Goal: Task Accomplishment & Management: Use online tool/utility

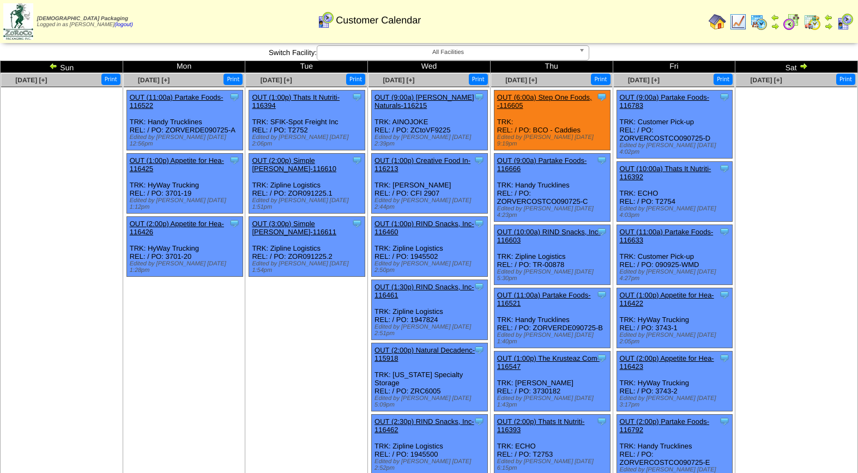
scroll to position [377, 0]
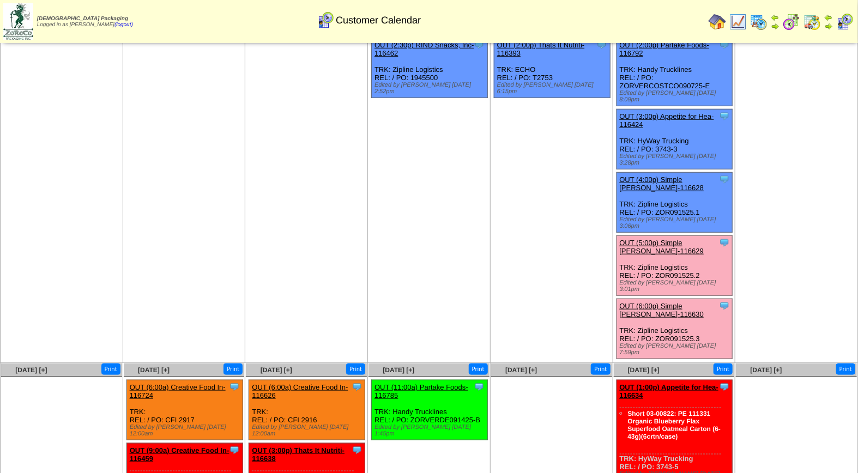
click at [660, 239] on link "OUT (5:00p) Simple [PERSON_NAME]-116629" at bounding box center [662, 247] width 84 height 16
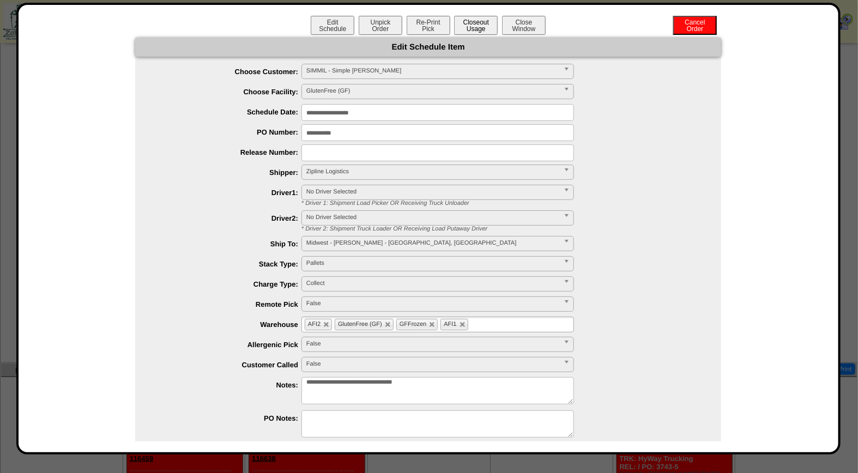
click at [473, 28] on button "Closeout Usage" at bounding box center [476, 25] width 44 height 19
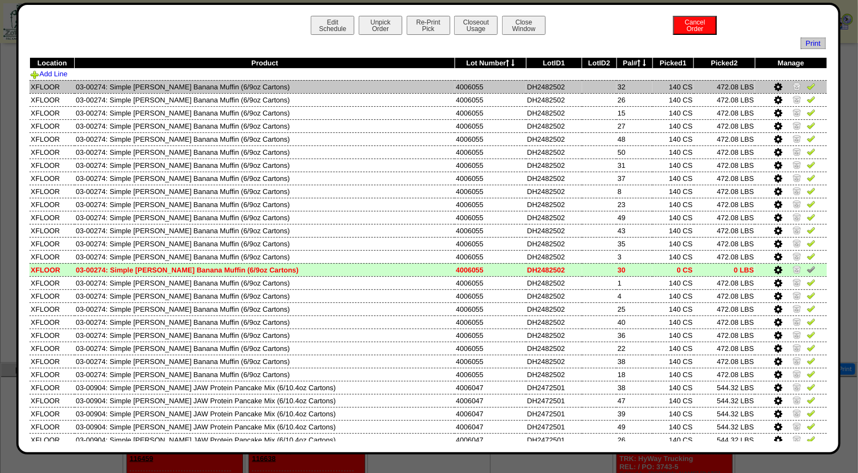
click at [807, 84] on img at bounding box center [811, 86] width 9 height 9
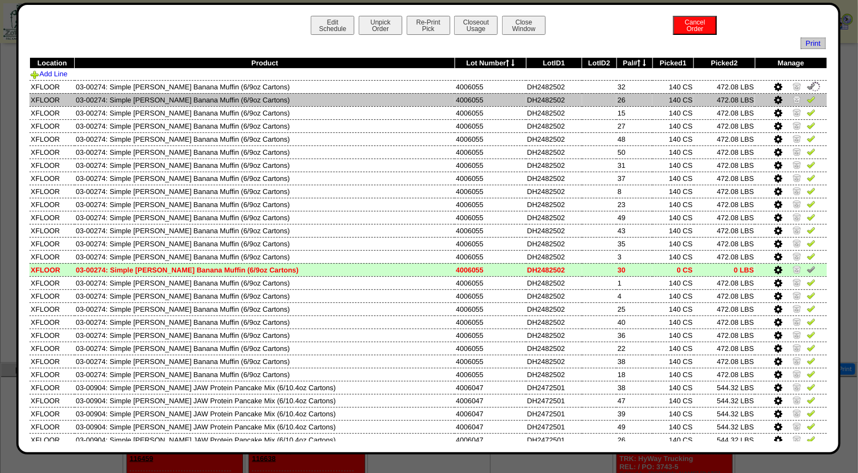
click at [807, 96] on img at bounding box center [811, 99] width 9 height 9
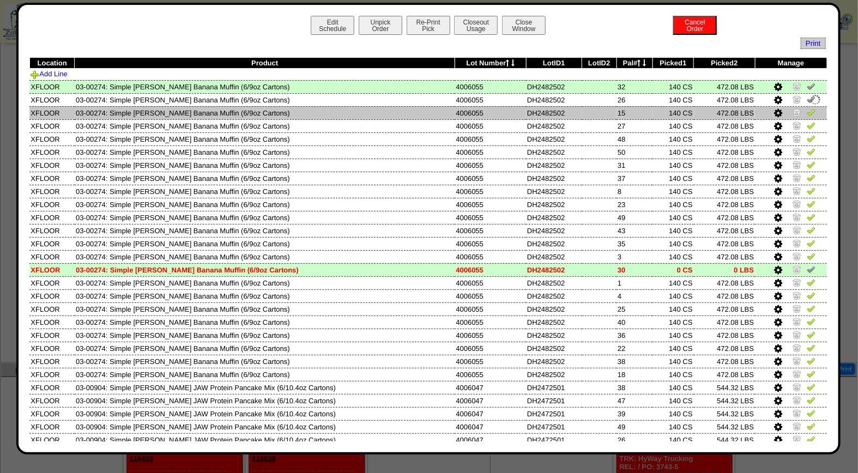
click at [807, 110] on img at bounding box center [811, 112] width 9 height 9
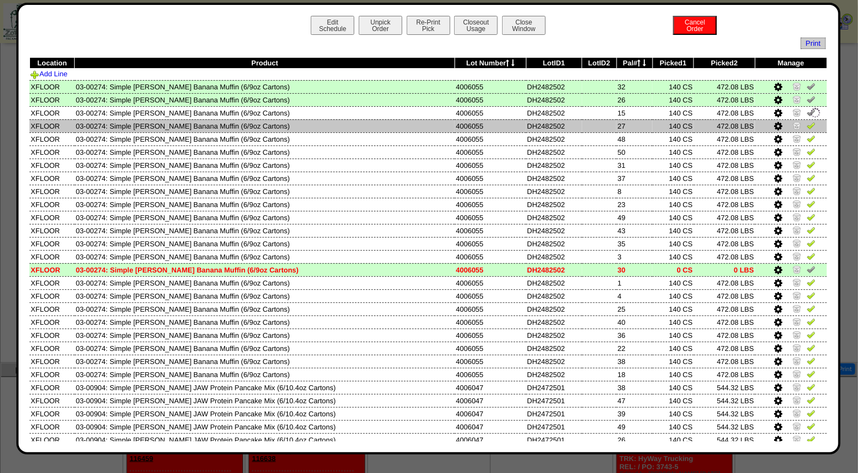
click at [807, 126] on img at bounding box center [811, 125] width 9 height 9
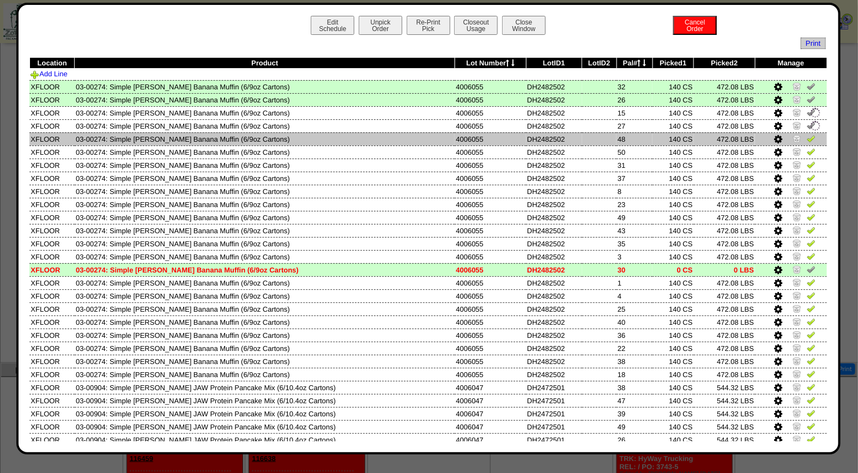
click at [807, 137] on img at bounding box center [811, 138] width 9 height 9
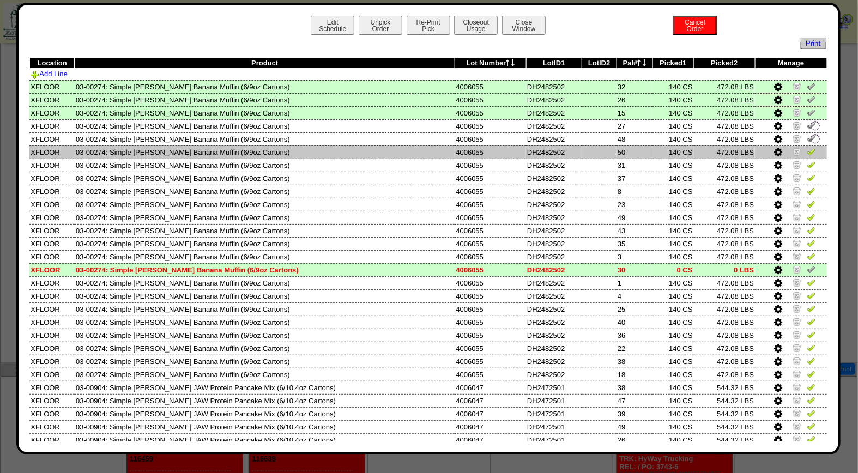
click at [807, 148] on img at bounding box center [811, 151] width 9 height 9
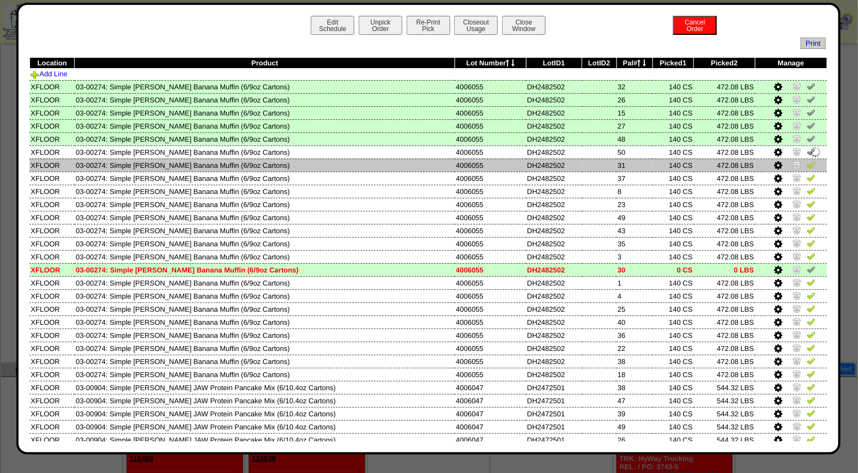
click at [807, 164] on img at bounding box center [811, 164] width 9 height 9
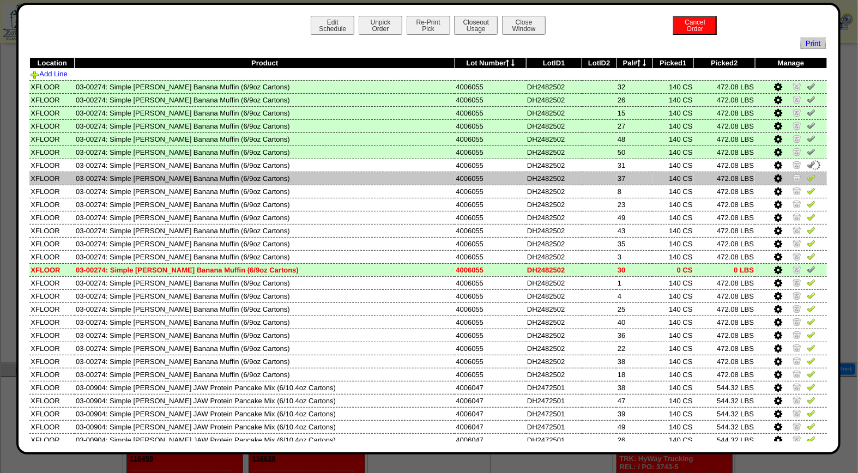
click at [807, 173] on img at bounding box center [811, 177] width 9 height 9
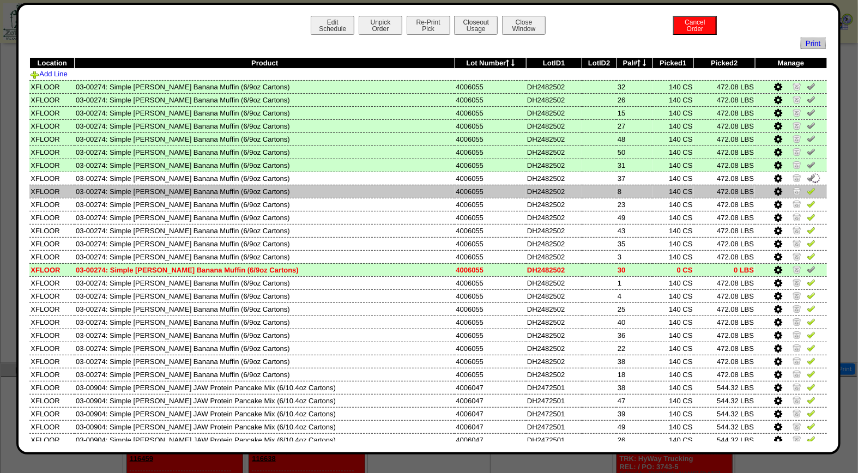
click at [807, 191] on img at bounding box center [811, 190] width 9 height 9
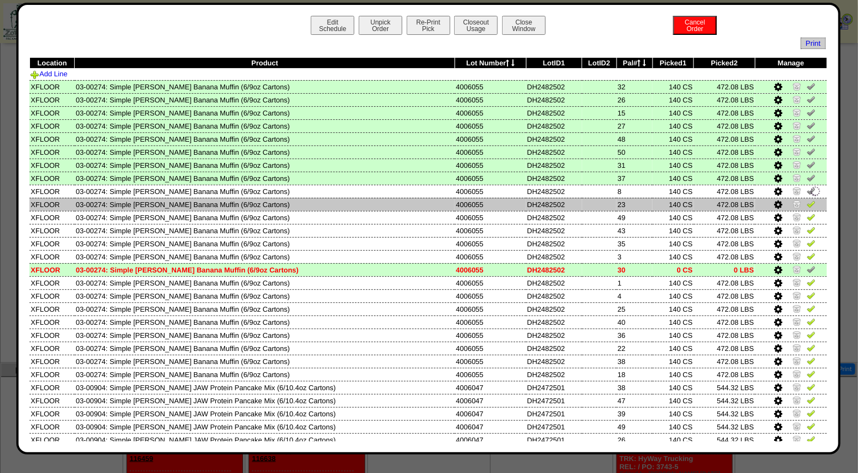
click at [807, 199] on img at bounding box center [811, 203] width 9 height 9
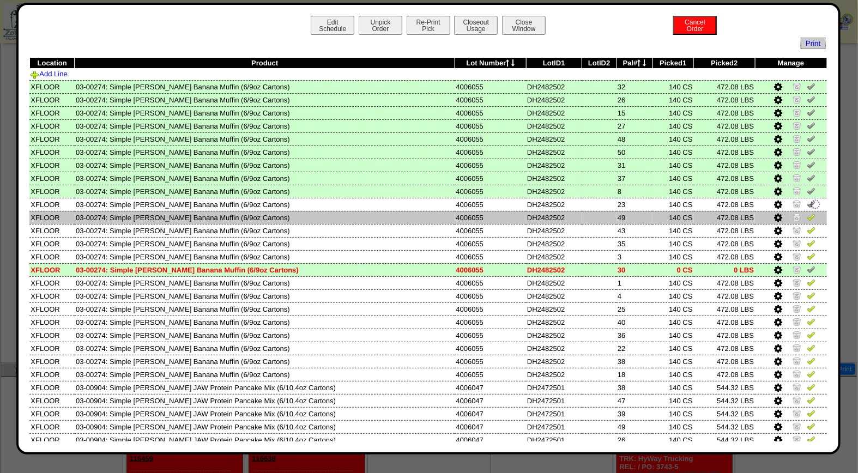
click at [807, 213] on img at bounding box center [811, 217] width 9 height 9
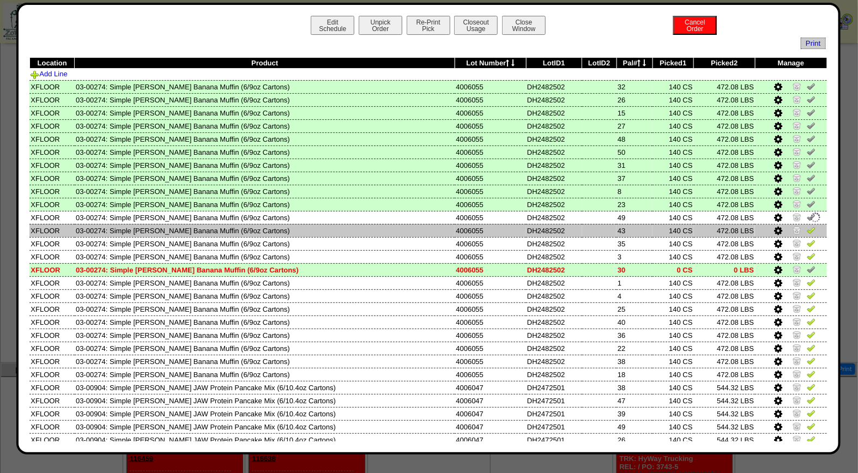
click at [807, 226] on img at bounding box center [811, 230] width 9 height 9
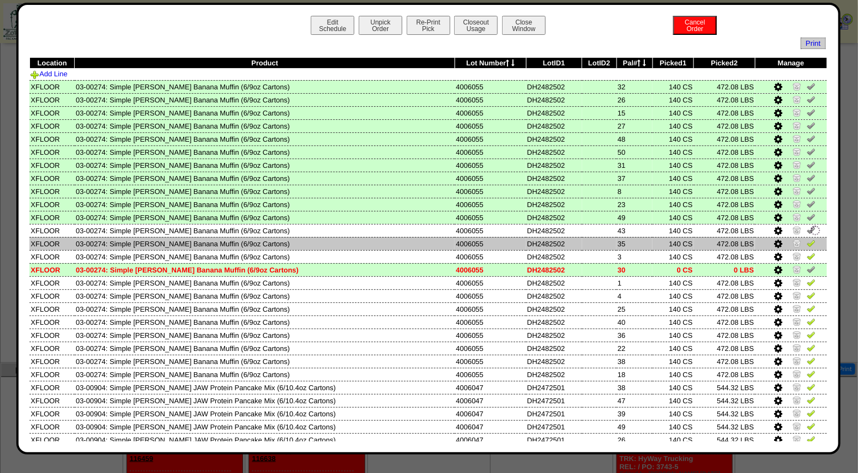
click at [807, 242] on img at bounding box center [811, 243] width 9 height 9
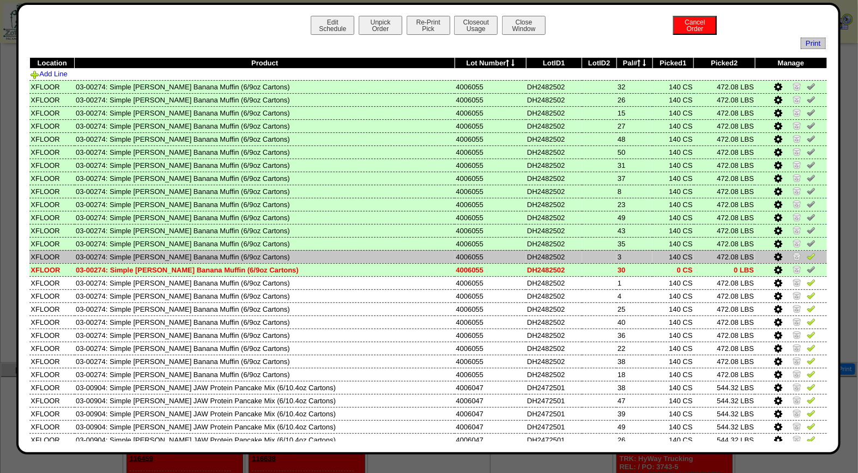
click at [807, 253] on img at bounding box center [811, 256] width 9 height 9
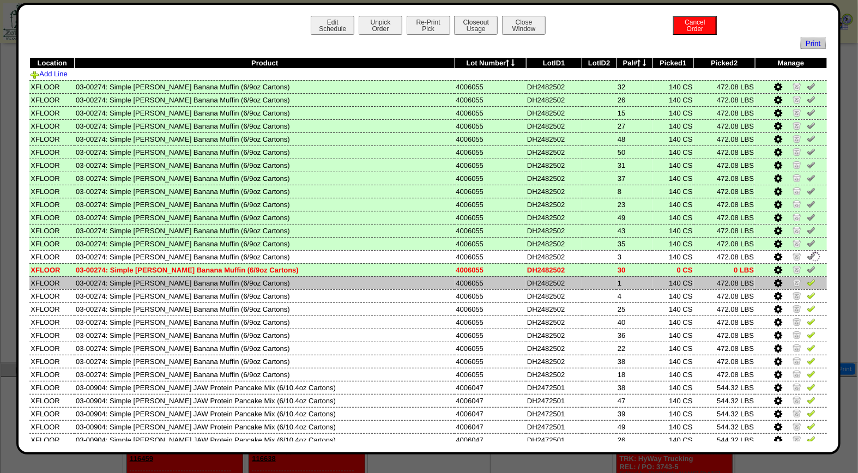
click at [807, 281] on img at bounding box center [811, 282] width 9 height 9
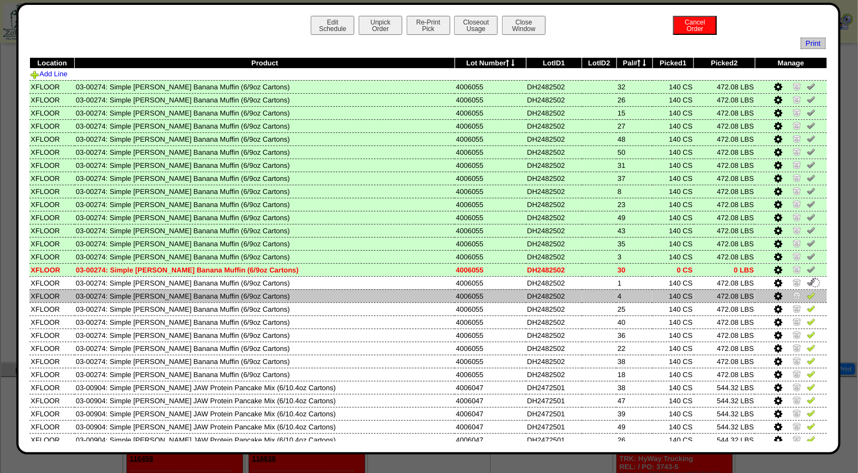
click at [807, 291] on img at bounding box center [811, 295] width 9 height 9
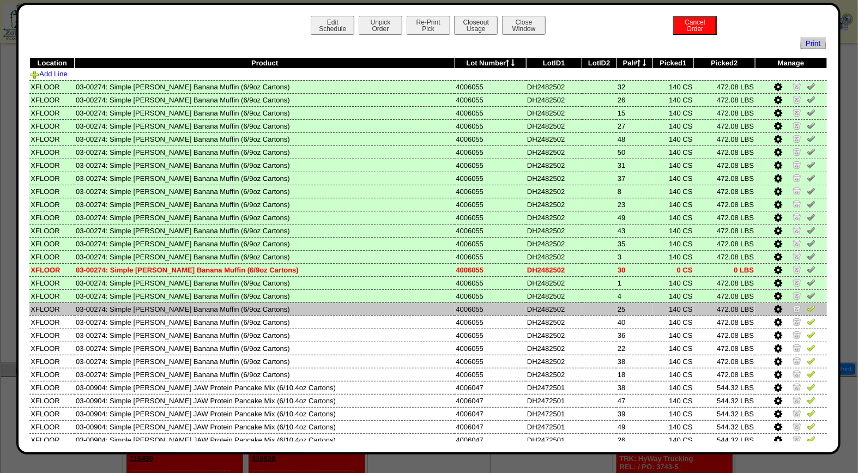
click at [807, 307] on img at bounding box center [811, 308] width 9 height 9
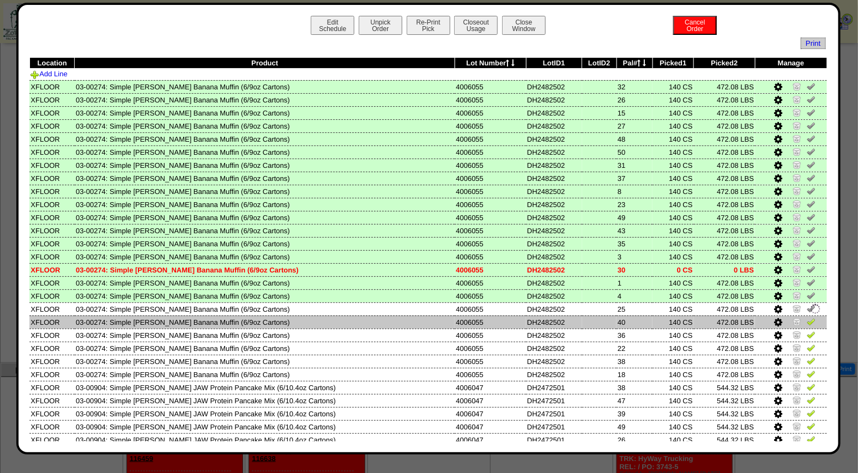
click at [807, 317] on img at bounding box center [811, 321] width 9 height 9
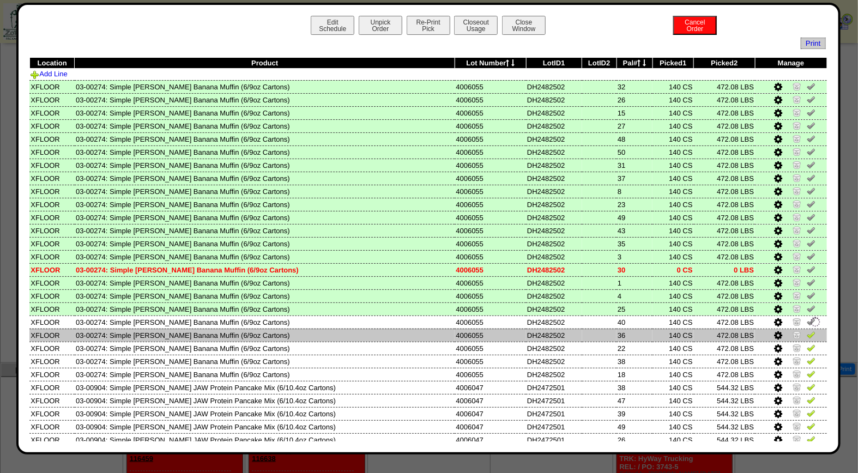
click at [807, 330] on img at bounding box center [811, 334] width 9 height 9
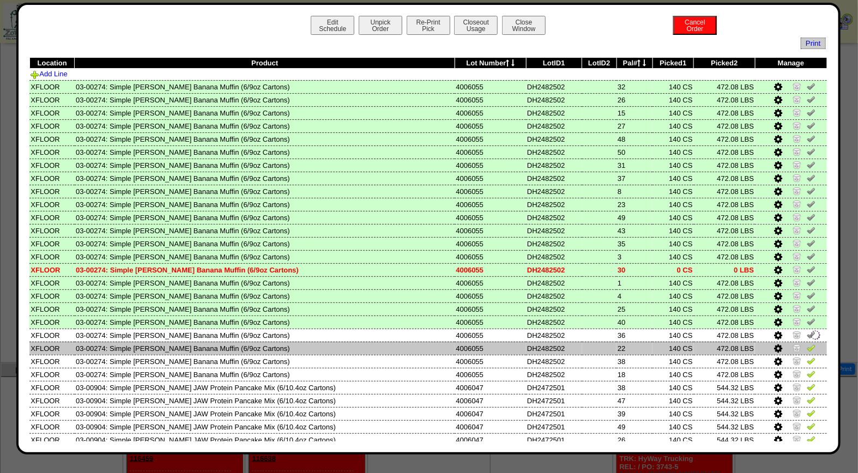
click at [807, 343] on img at bounding box center [811, 347] width 9 height 9
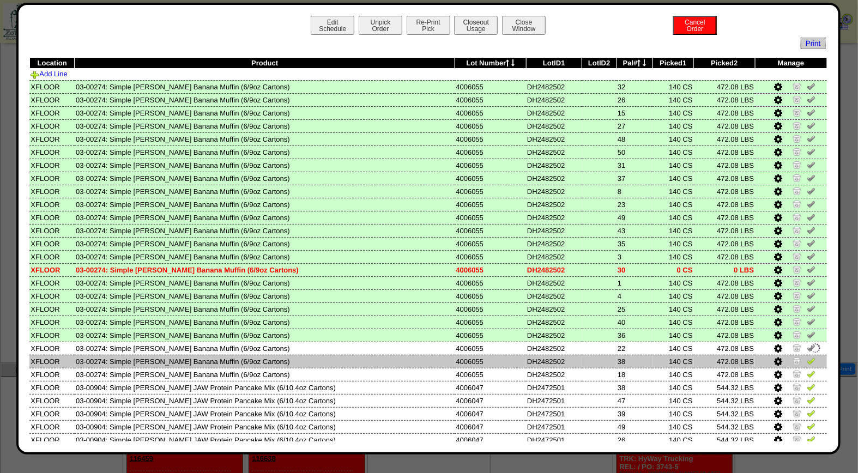
click at [807, 356] on img at bounding box center [811, 360] width 9 height 9
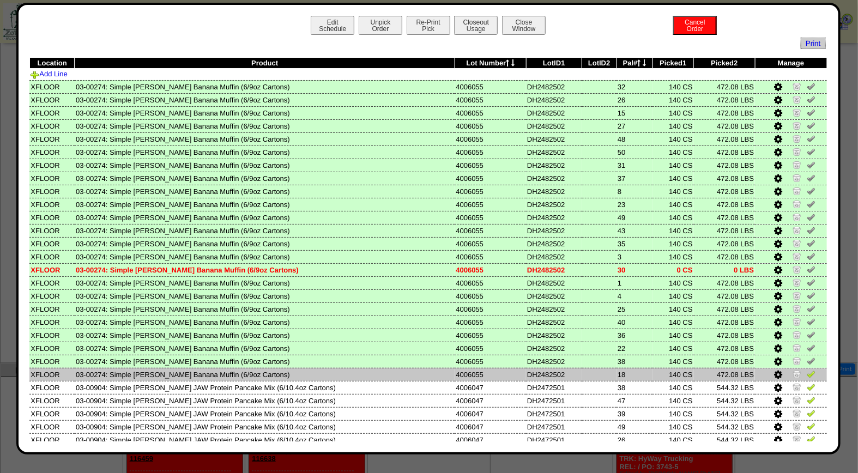
click at [807, 369] on img at bounding box center [811, 373] width 9 height 9
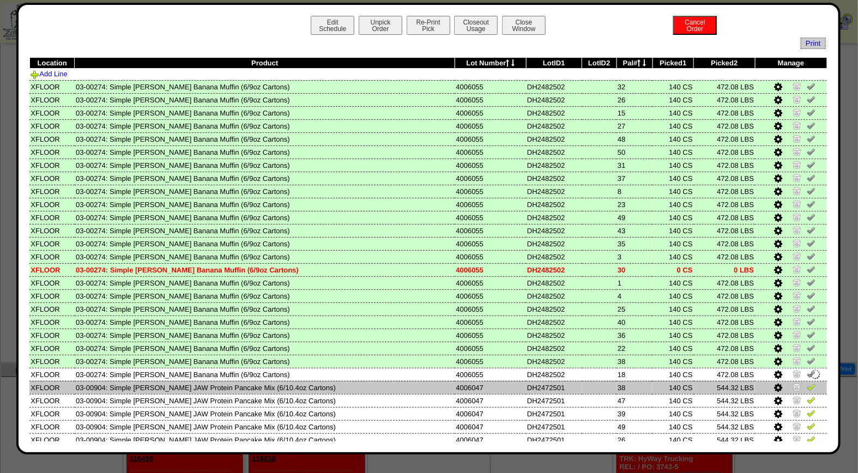
click at [807, 383] on img at bounding box center [811, 387] width 9 height 9
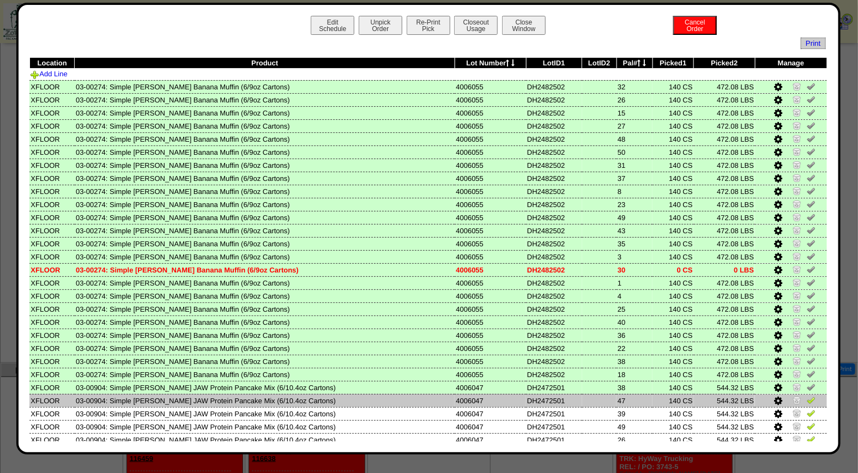
click at [807, 396] on img at bounding box center [811, 400] width 9 height 9
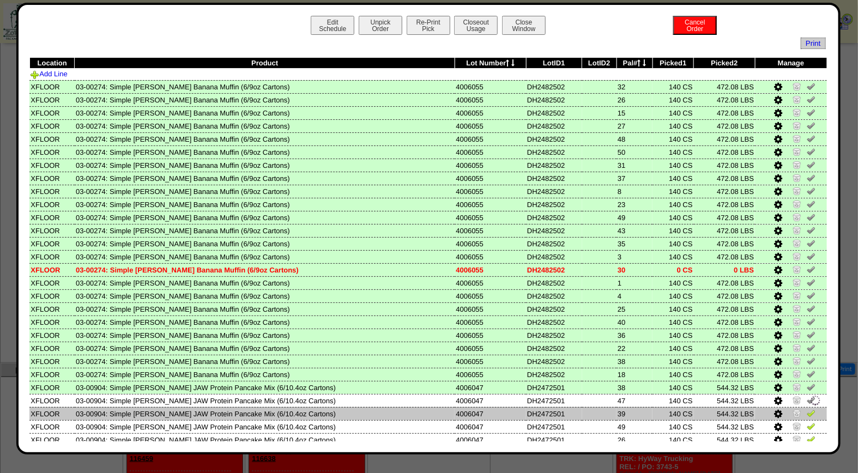
click at [807, 409] on img at bounding box center [811, 413] width 9 height 9
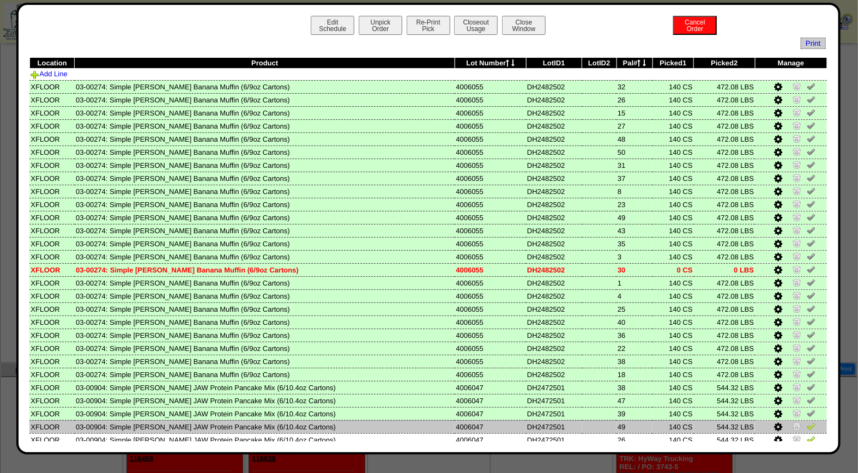
click at [807, 422] on img at bounding box center [811, 426] width 9 height 9
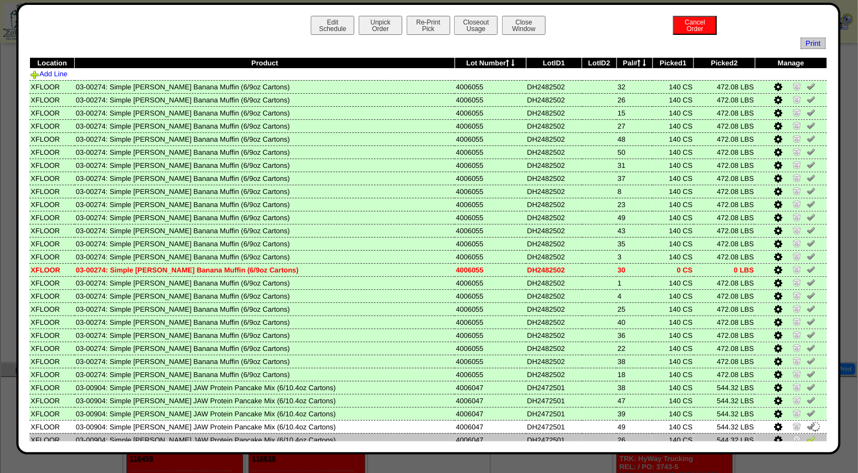
click at [807, 435] on img at bounding box center [811, 439] width 9 height 9
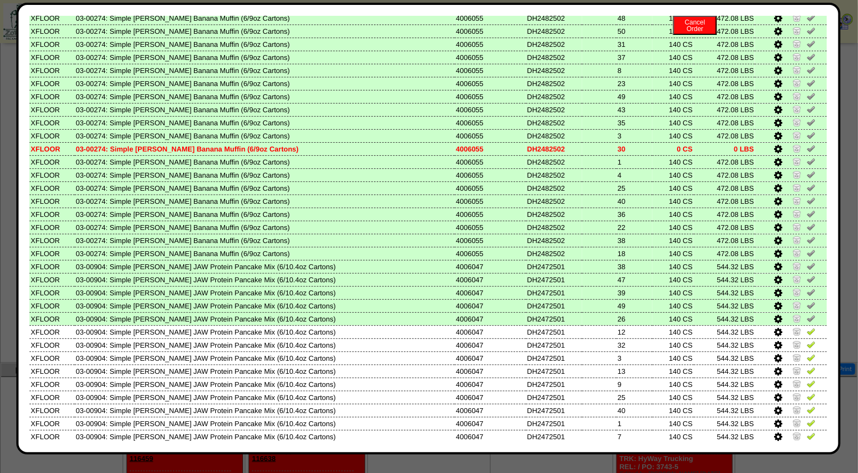
scroll to position [226, 0]
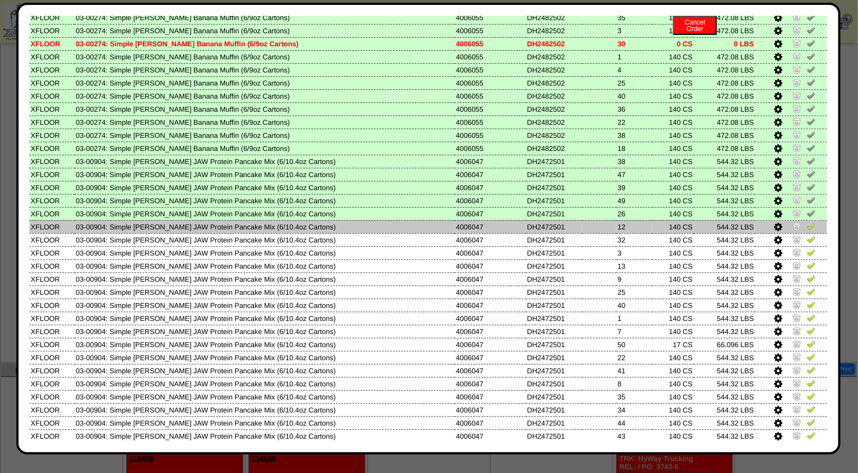
click at [807, 222] on img at bounding box center [811, 226] width 9 height 9
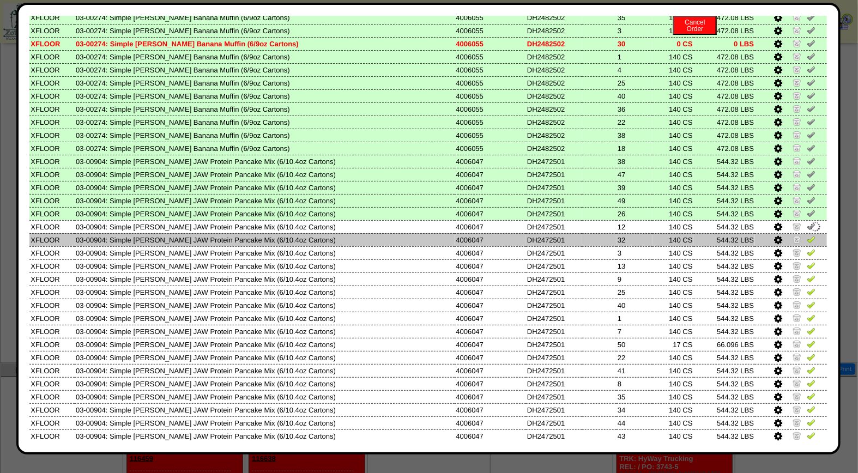
click at [807, 235] on img at bounding box center [811, 239] width 9 height 9
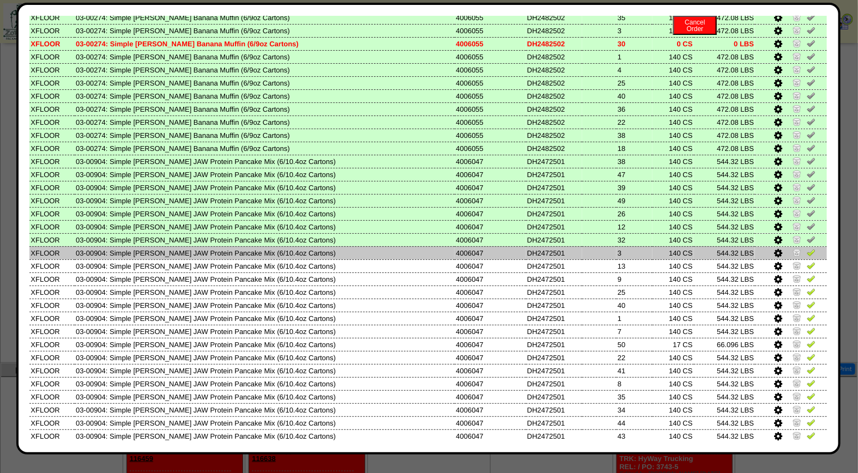
click at [807, 248] on img at bounding box center [811, 252] width 9 height 9
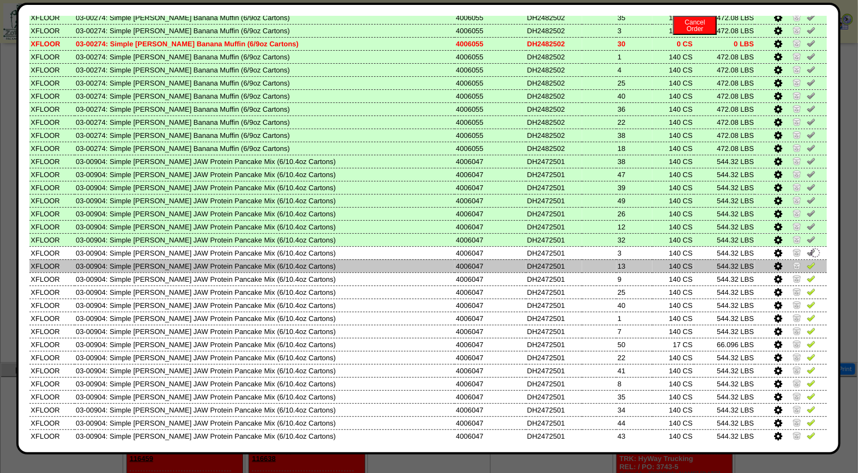
click at [807, 261] on img at bounding box center [811, 265] width 9 height 9
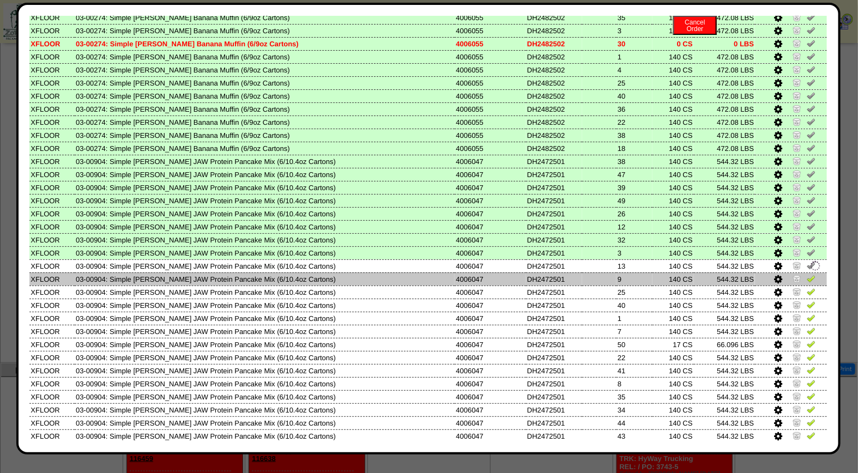
click at [807, 274] on img at bounding box center [811, 278] width 9 height 9
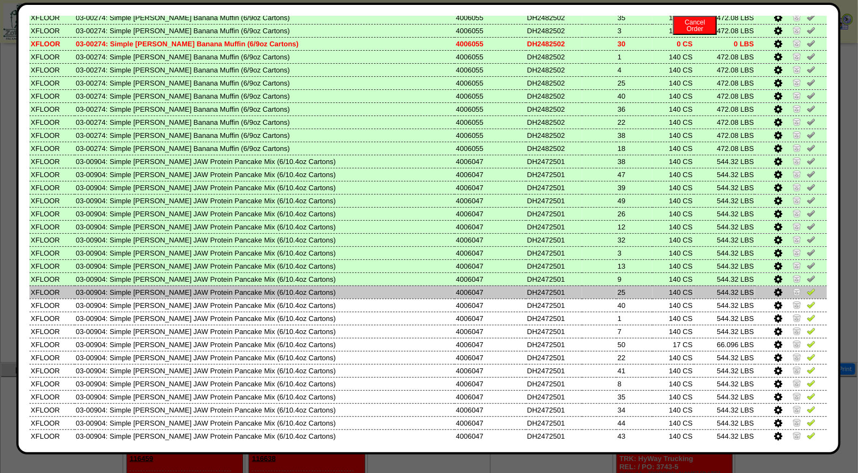
click at [807, 287] on img at bounding box center [811, 291] width 9 height 9
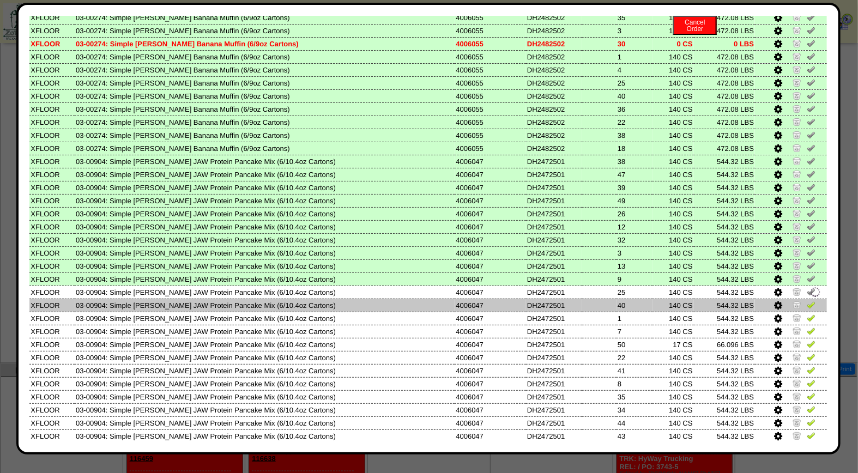
click at [807, 300] on img at bounding box center [811, 304] width 9 height 9
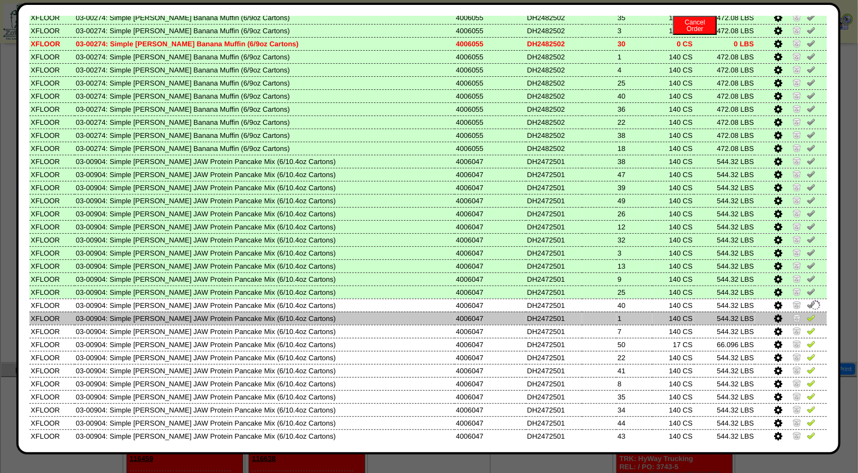
click at [809, 302] on img at bounding box center [815, 305] width 12 height 12
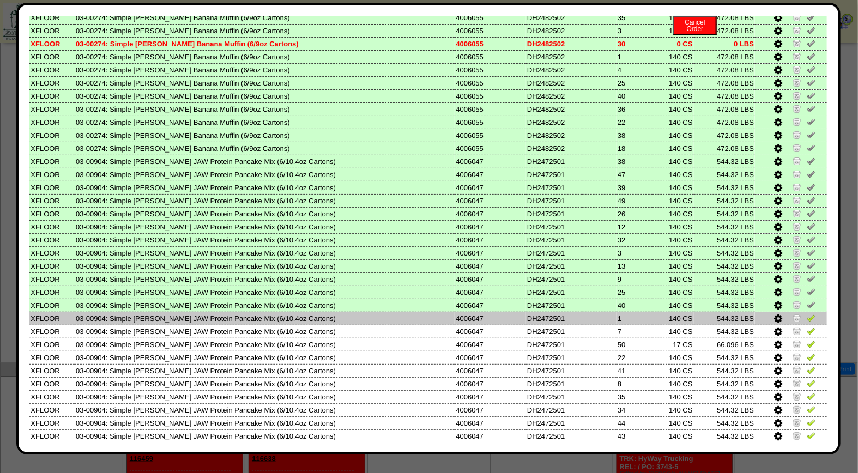
click at [807, 313] on img at bounding box center [811, 317] width 9 height 9
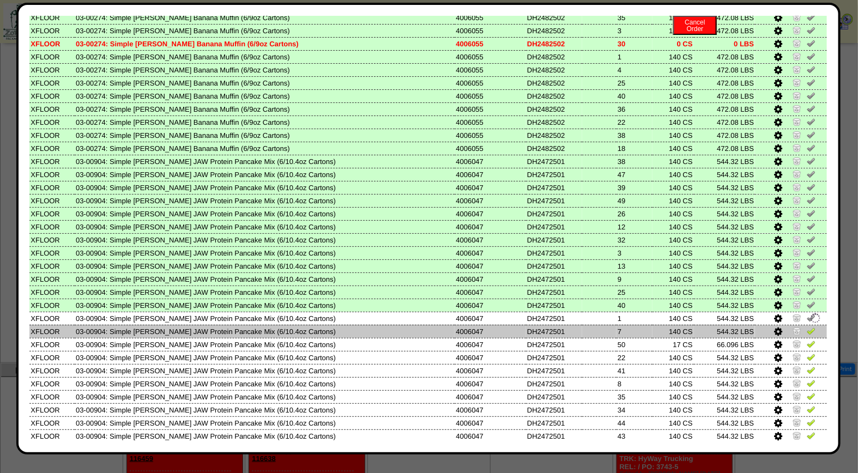
click at [807, 326] on img at bounding box center [811, 330] width 9 height 9
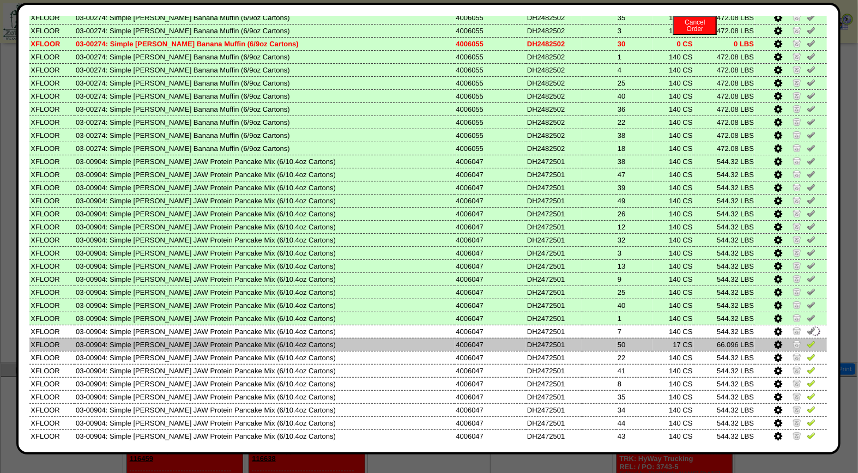
click at [807, 339] on img at bounding box center [811, 343] width 9 height 9
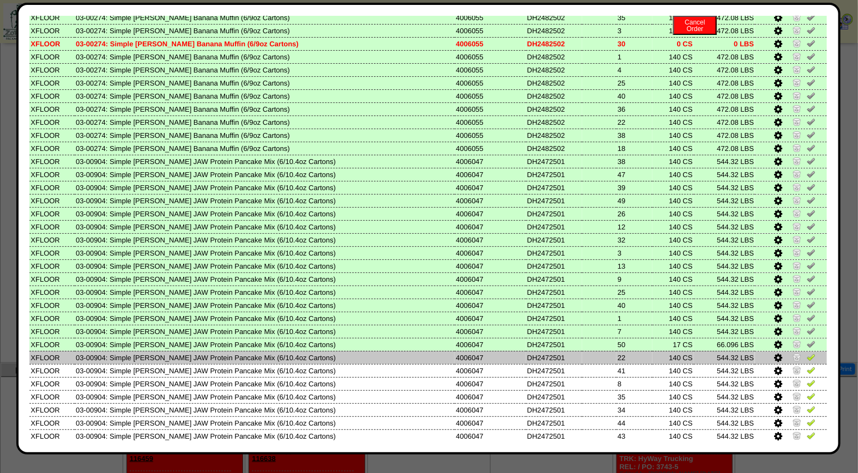
click at [807, 353] on img at bounding box center [811, 357] width 9 height 9
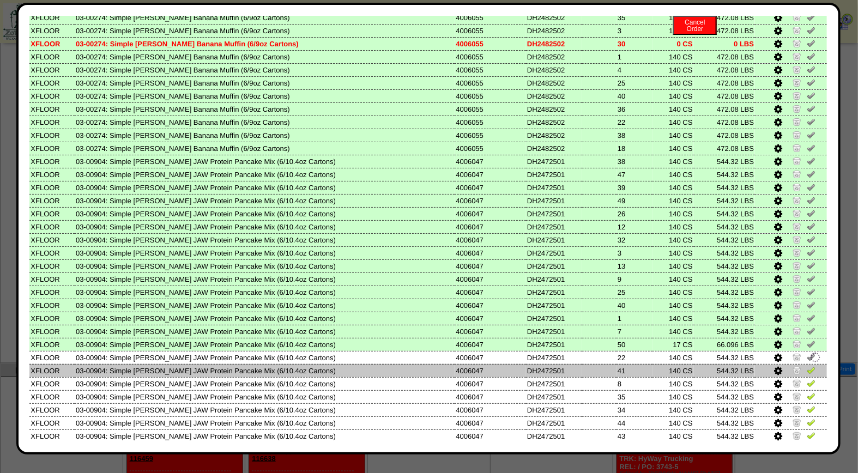
click at [807, 366] on img at bounding box center [811, 370] width 9 height 9
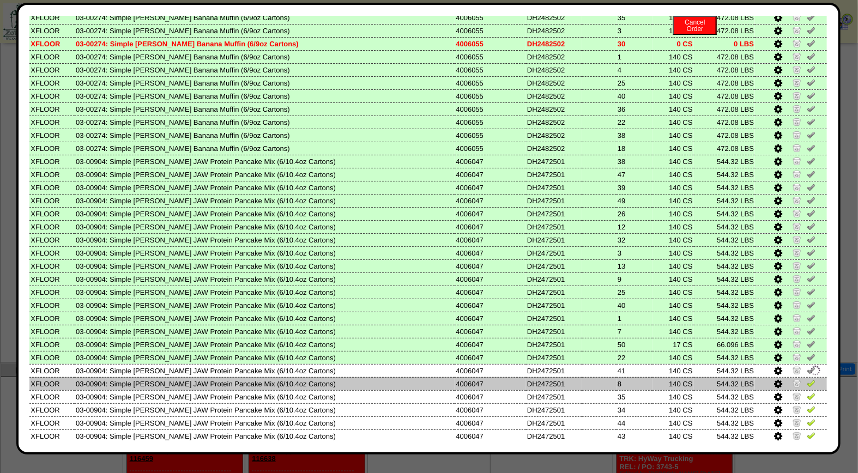
click at [807, 379] on img at bounding box center [811, 383] width 9 height 9
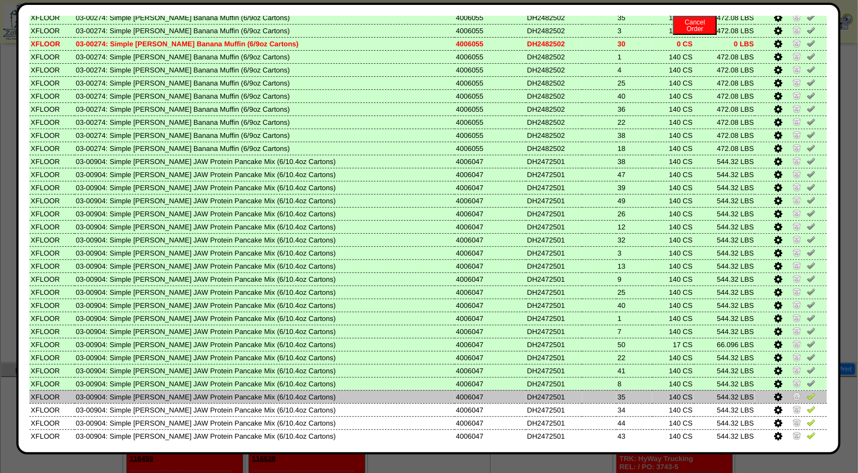
click at [807, 392] on img at bounding box center [811, 396] width 9 height 9
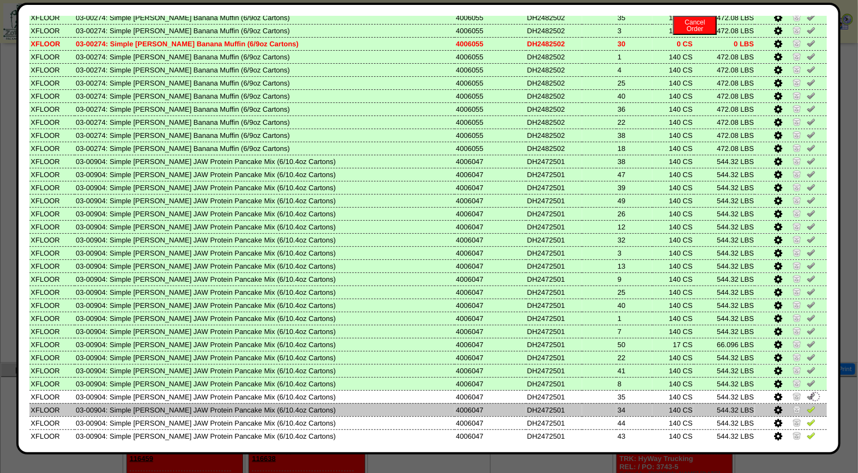
click at [807, 405] on img at bounding box center [811, 409] width 9 height 9
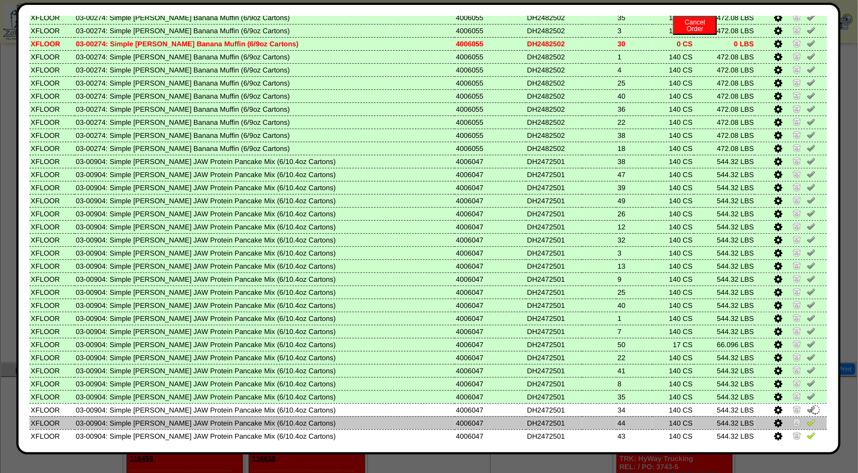
click at [807, 418] on img at bounding box center [811, 422] width 9 height 9
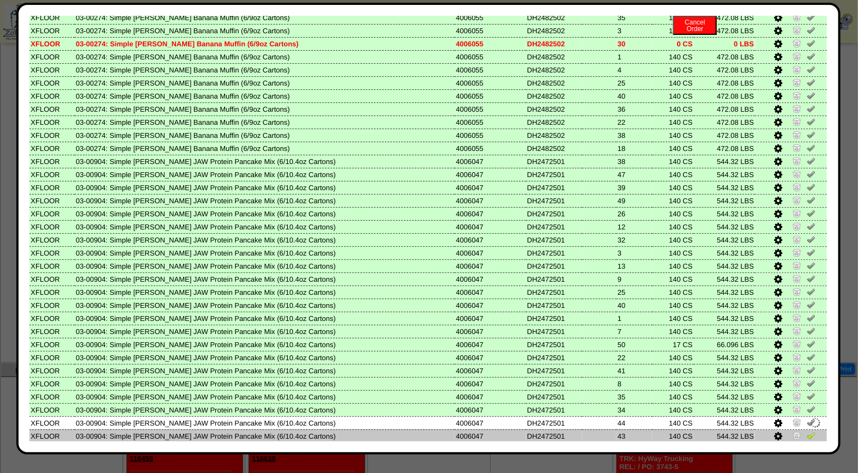
click at [804, 429] on td at bounding box center [791, 435] width 72 height 13
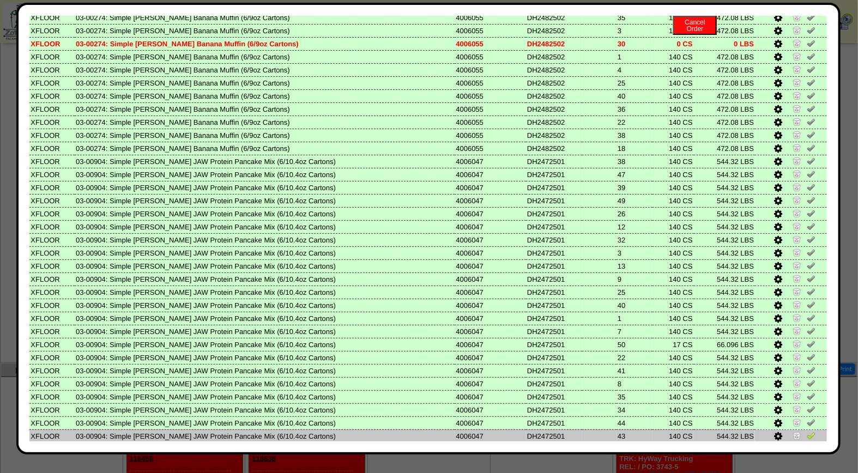
click at [807, 431] on img at bounding box center [811, 435] width 9 height 9
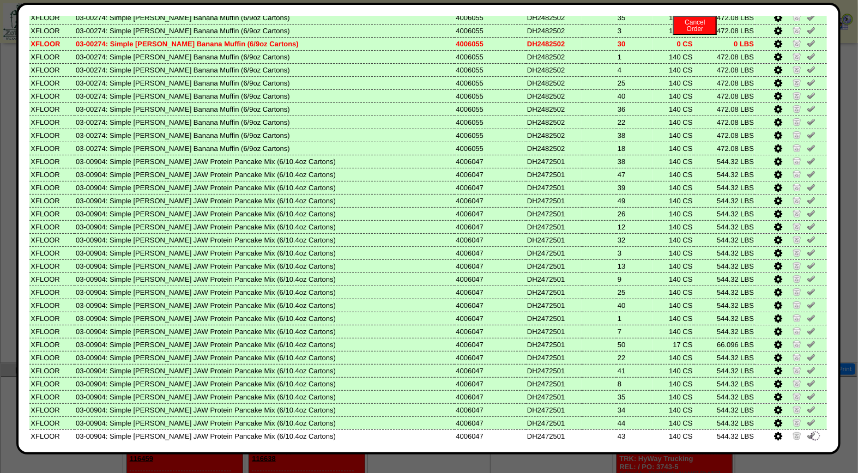
click at [807, 444] on img at bounding box center [811, 448] width 9 height 9
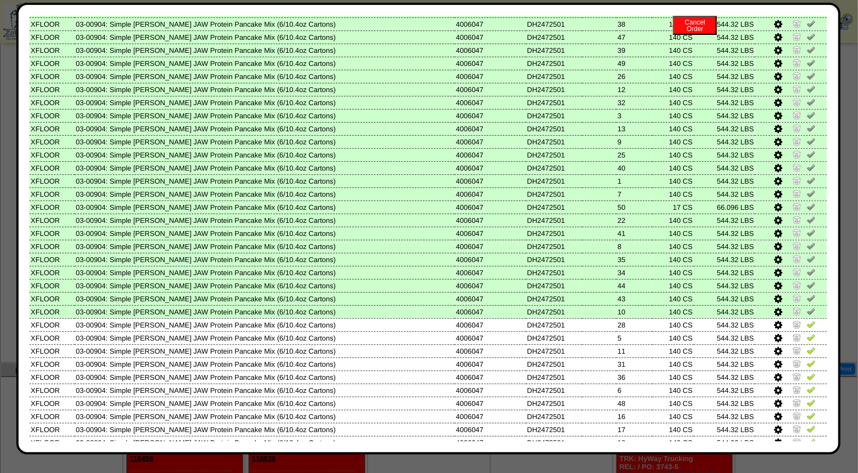
scroll to position [399, 0]
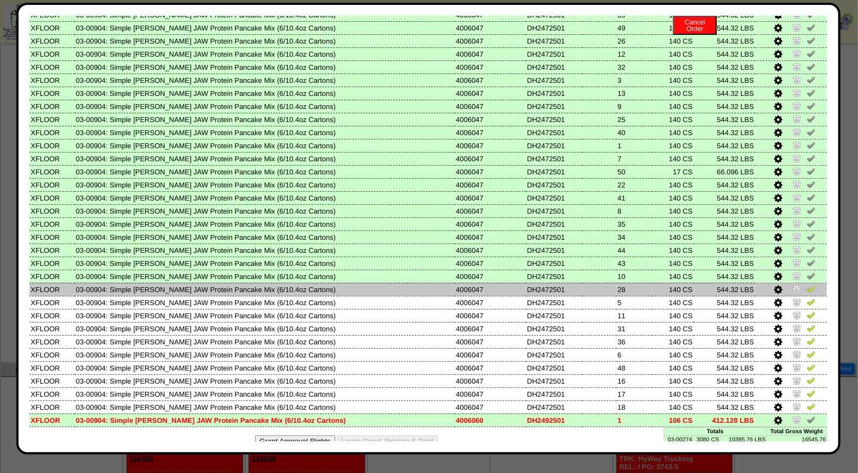
click at [807, 284] on img at bounding box center [811, 288] width 9 height 9
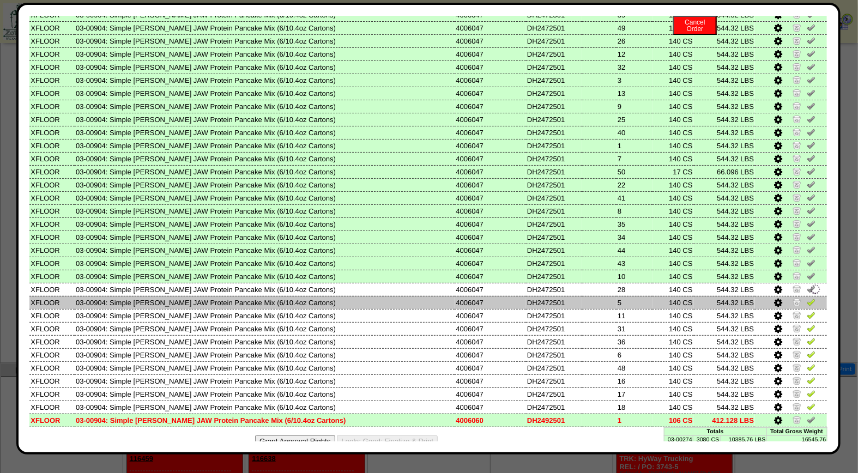
click at [807, 298] on img at bounding box center [811, 302] width 9 height 9
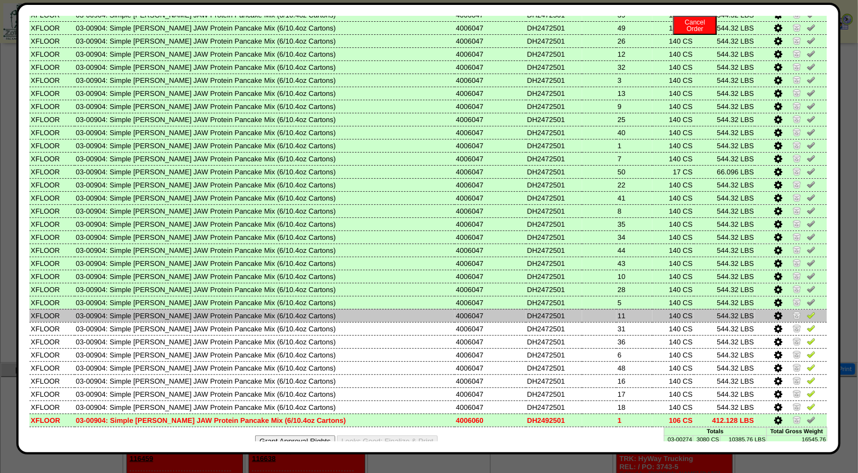
click at [807, 311] on img at bounding box center [811, 315] width 9 height 9
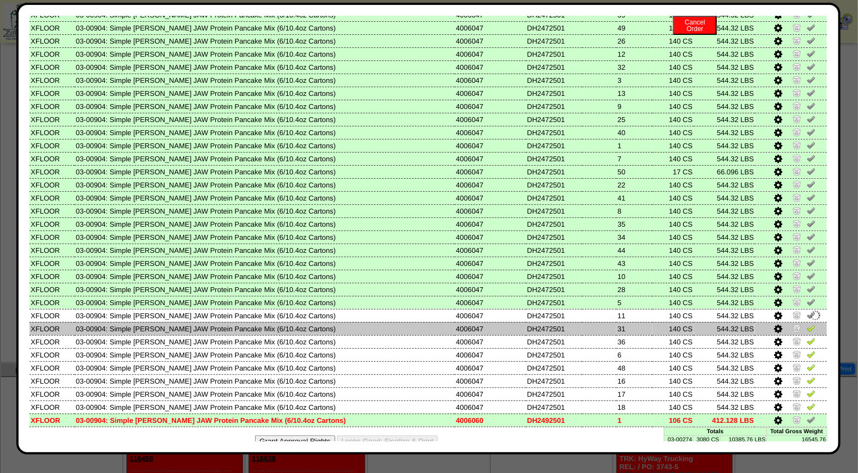
click at [807, 324] on img at bounding box center [811, 328] width 9 height 9
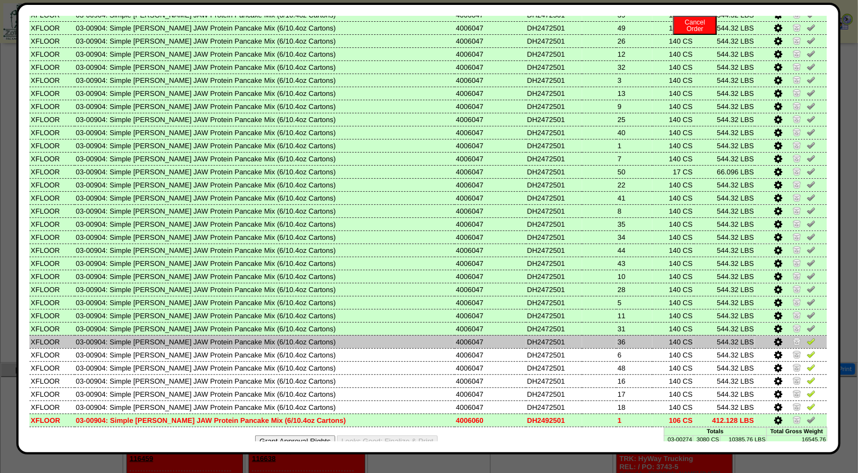
click at [807, 337] on img at bounding box center [811, 341] width 9 height 9
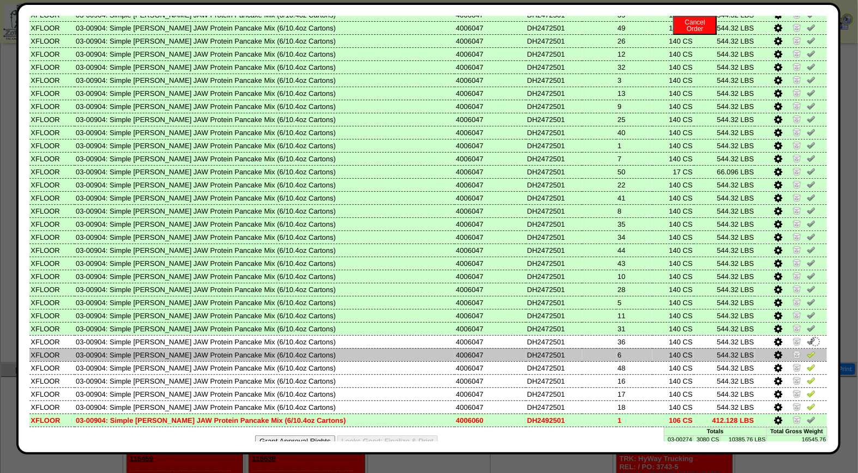
click at [807, 350] on img at bounding box center [811, 354] width 9 height 9
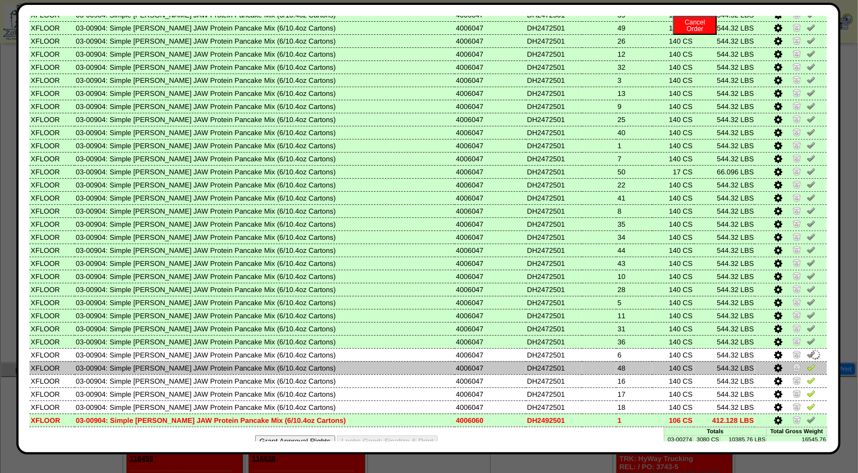
click at [807, 363] on img at bounding box center [811, 367] width 9 height 9
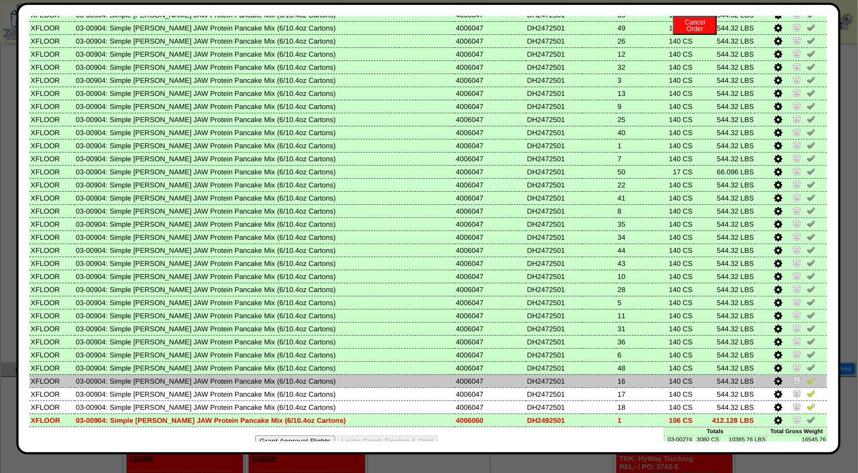
click at [807, 376] on img at bounding box center [811, 380] width 9 height 9
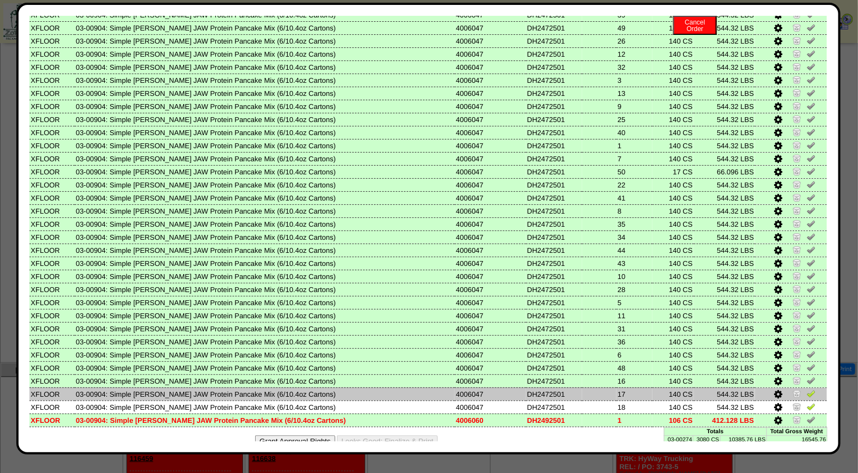
click at [807, 389] on img at bounding box center [811, 393] width 9 height 9
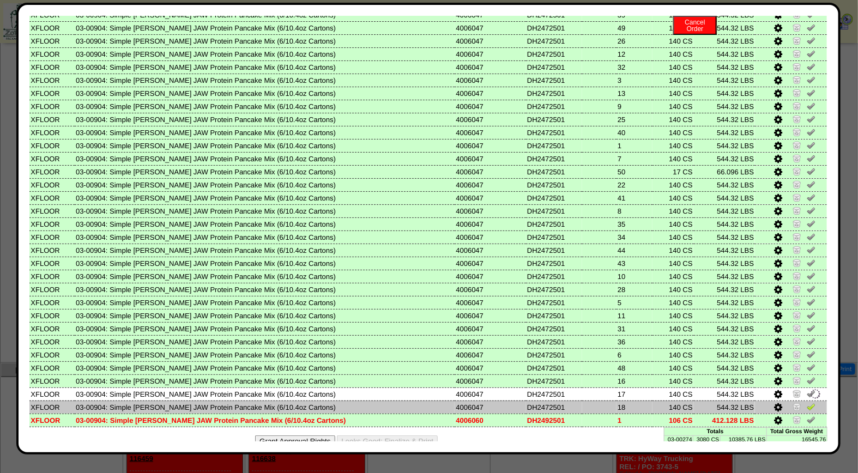
click at [807, 402] on img at bounding box center [811, 406] width 9 height 9
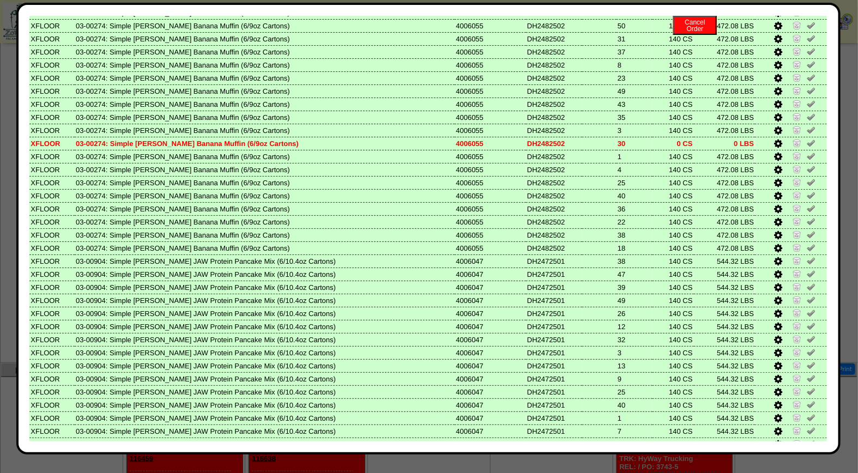
scroll to position [0, 0]
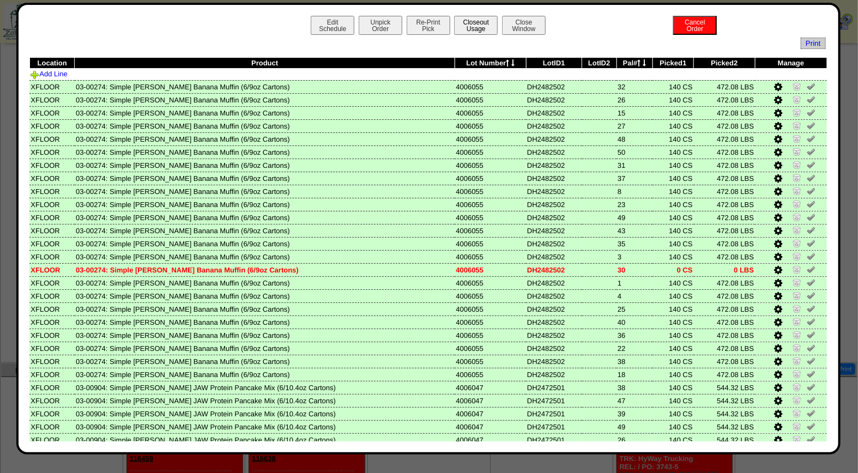
click at [482, 29] on button "Closeout Usage" at bounding box center [476, 25] width 44 height 19
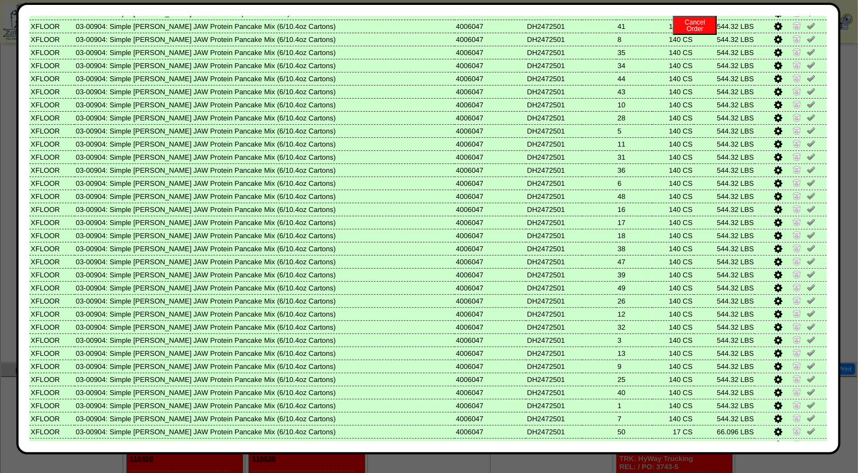
scroll to position [399, 0]
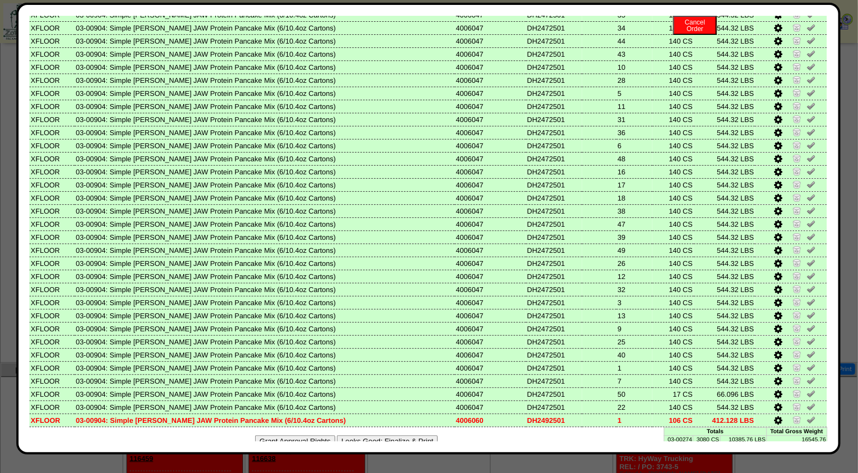
click at [382, 435] on button "Looks Good: Finalize & Print" at bounding box center [387, 440] width 101 height 11
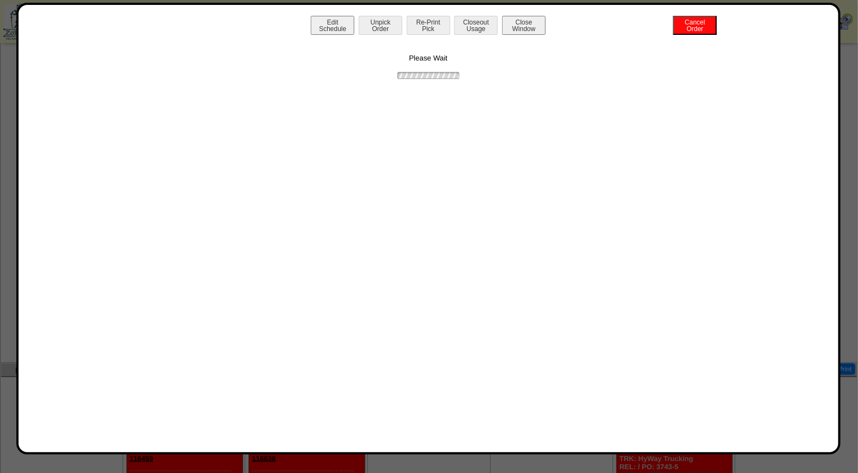
scroll to position [0, 0]
click at [428, 31] on button "Print BOL" at bounding box center [429, 25] width 44 height 19
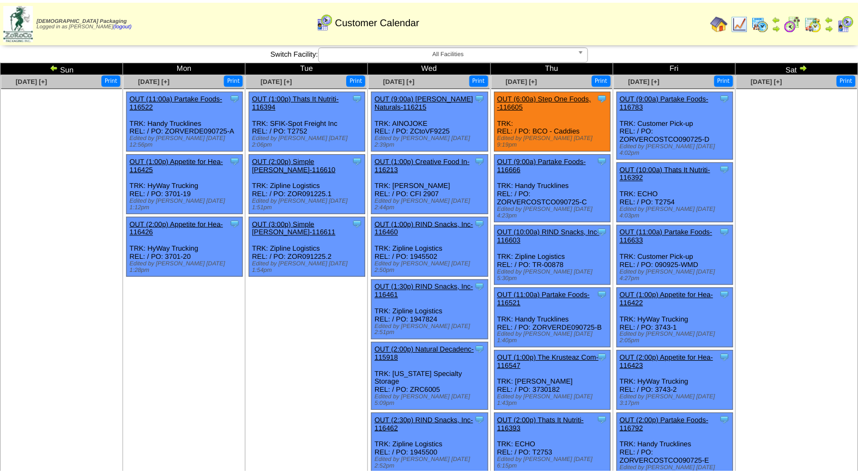
scroll to position [377, 0]
